Goal: Task Accomplishment & Management: Use online tool/utility

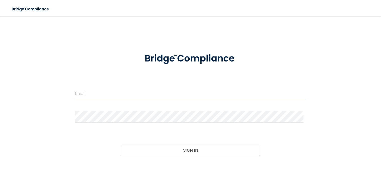
click at [90, 96] on input "email" at bounding box center [190, 93] width 231 height 11
type input "[EMAIL_ADDRESS][DOMAIN_NAME]"
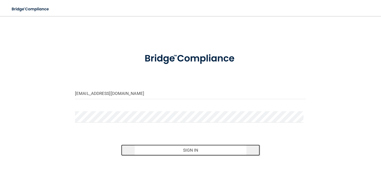
click at [167, 155] on button "Sign In" at bounding box center [190, 150] width 139 height 11
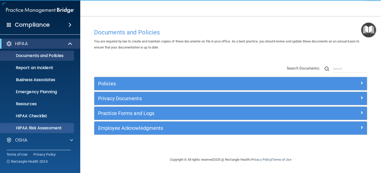
scroll to position [25, 0]
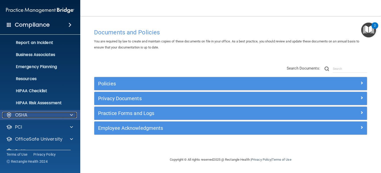
click at [31, 117] on div "OSHA" at bounding box center [33, 115] width 62 height 6
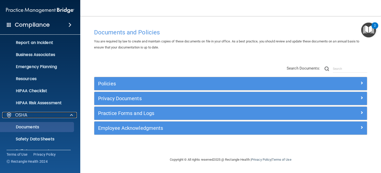
scroll to position [50, 0]
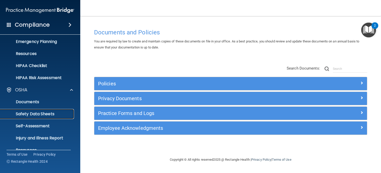
click at [39, 114] on p "Safety Data Sheets" at bounding box center [37, 114] width 69 height 5
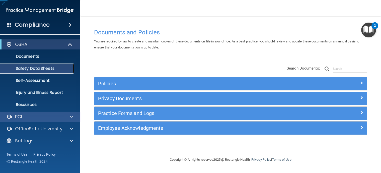
scroll to position [11, 0]
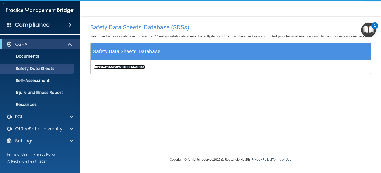
click at [122, 69] on b "Click to access your SDS database" at bounding box center [119, 67] width 51 height 4
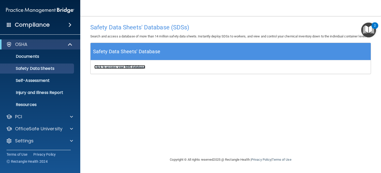
click at [135, 69] on b "Click to access your SDS database" at bounding box center [119, 67] width 51 height 4
click at [122, 69] on b "Click to access your SDS database" at bounding box center [119, 67] width 51 height 4
click at [130, 69] on b "Click to access your SDS database" at bounding box center [119, 67] width 51 height 4
click at [114, 69] on b "Click to access your SDS database" at bounding box center [119, 67] width 51 height 4
